Goal: Task Accomplishment & Management: Use online tool/utility

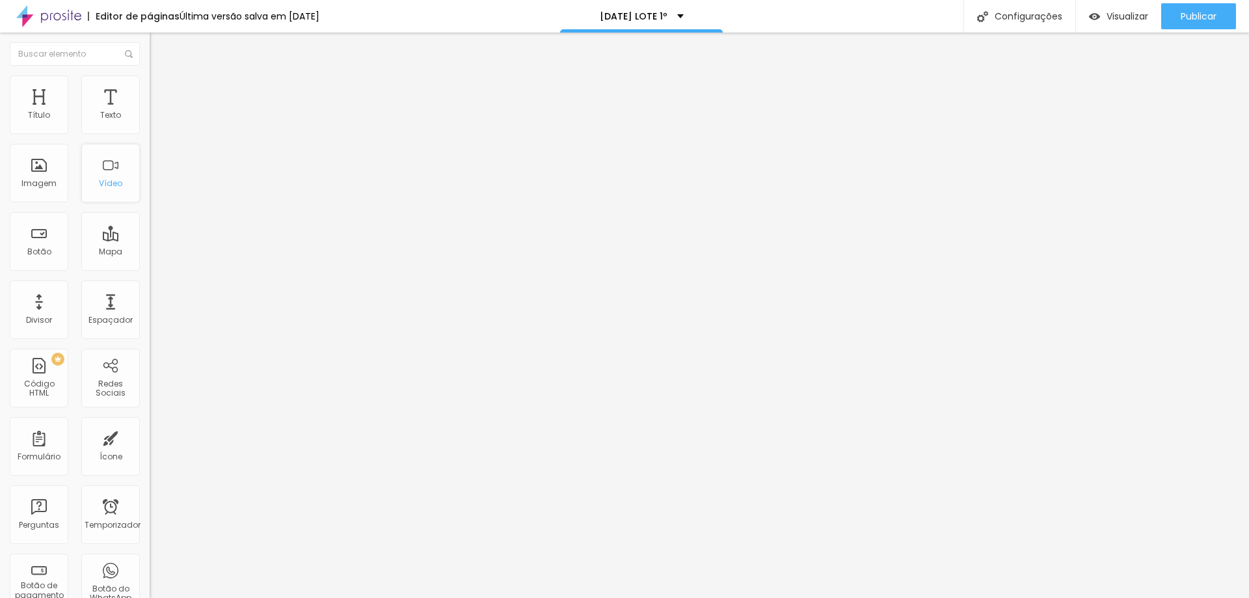
click at [93, 172] on div "Vídeo" at bounding box center [110, 173] width 59 height 59
click at [150, 85] on li "Estilo" at bounding box center [225, 81] width 150 height 13
click at [161, 92] on font "Avançado" at bounding box center [182, 97] width 43 height 11
click at [150, 74] on img at bounding box center [156, 68] width 12 height 12
click at [150, 49] on button "Editar nulo" at bounding box center [225, 48] width 150 height 30
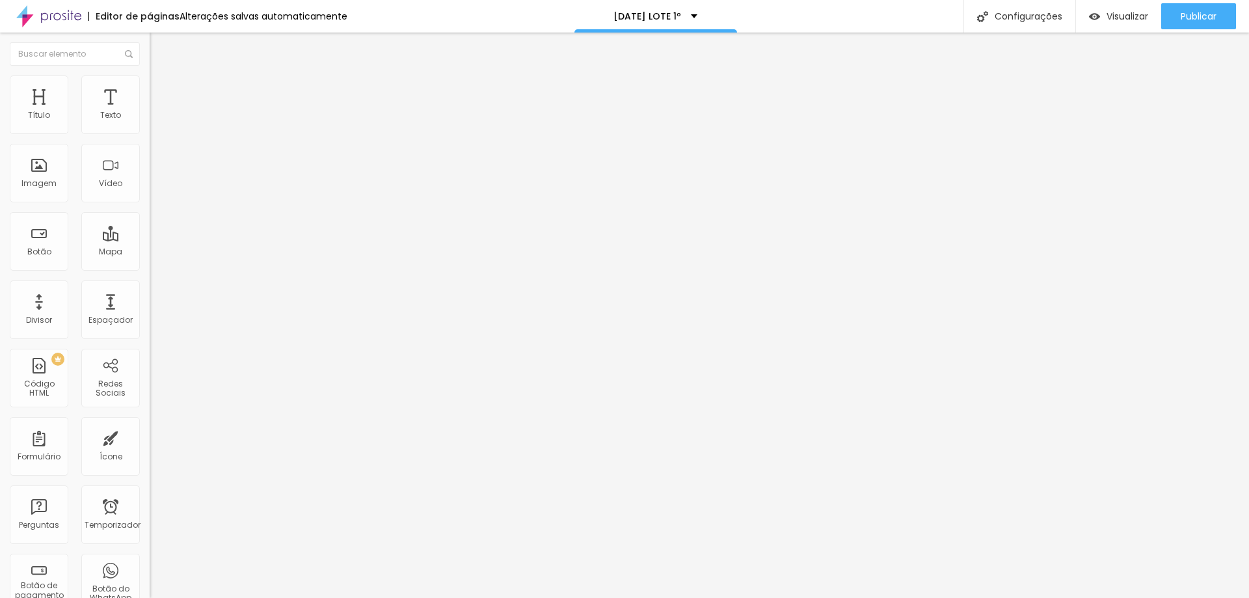
click at [159, 45] on img "button" at bounding box center [164, 47] width 10 height 10
click at [150, 122] on input "text" at bounding box center [228, 115] width 156 height 13
paste input "[URL][DOMAIN_NAME]"
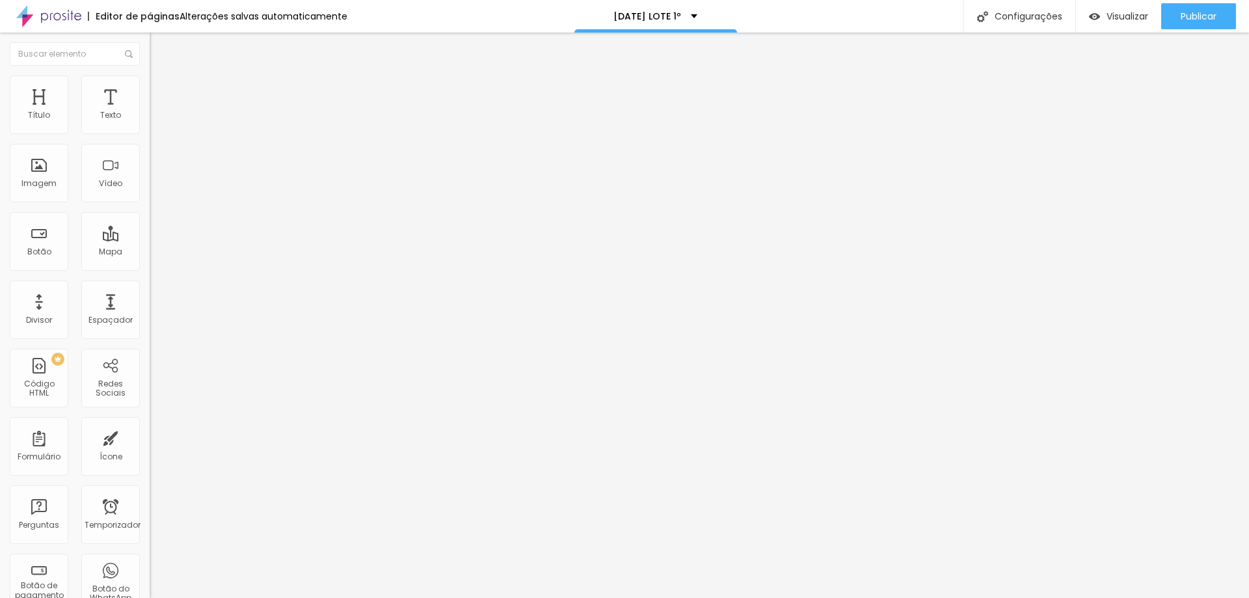
type input "[URL][DOMAIN_NAME]"
click at [150, 345] on div "Editar nulo Conteúdo Estilo Avançado URL do vídeo [URL][DOMAIN_NAME] Alinhament…" at bounding box center [225, 315] width 150 height 565
click at [150, 245] on div at bounding box center [225, 245] width 150 height 0
click at [150, 252] on div at bounding box center [225, 252] width 150 height 0
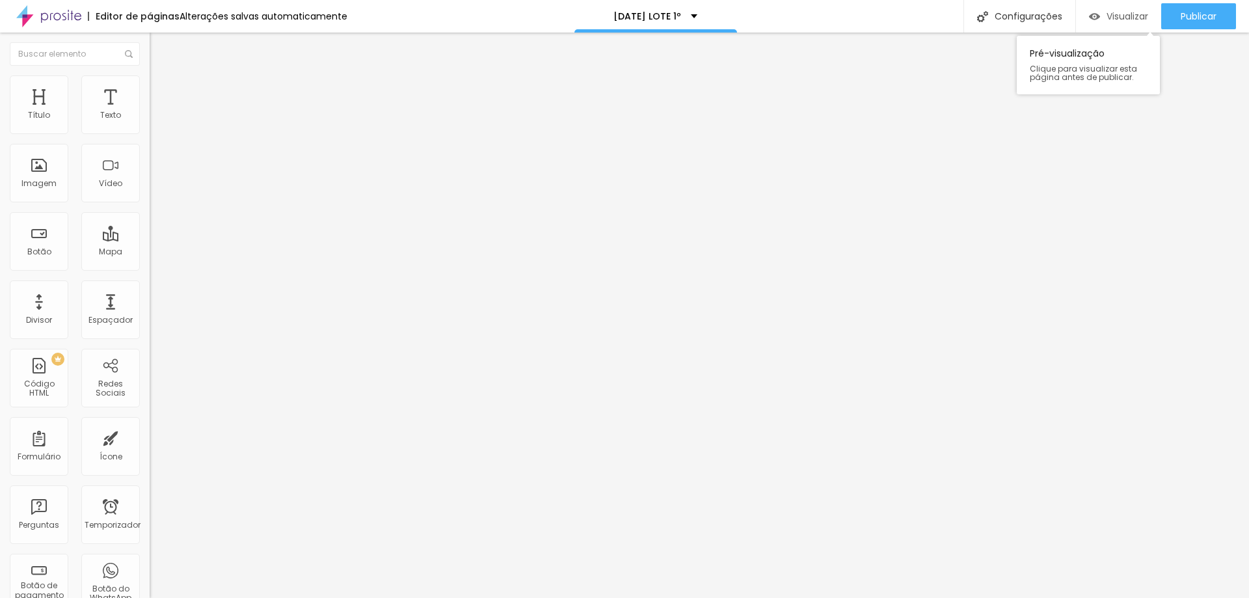
click at [1128, 27] on div "Visualizar" at bounding box center [1118, 16] width 59 height 26
